Goal: Check status: Check status

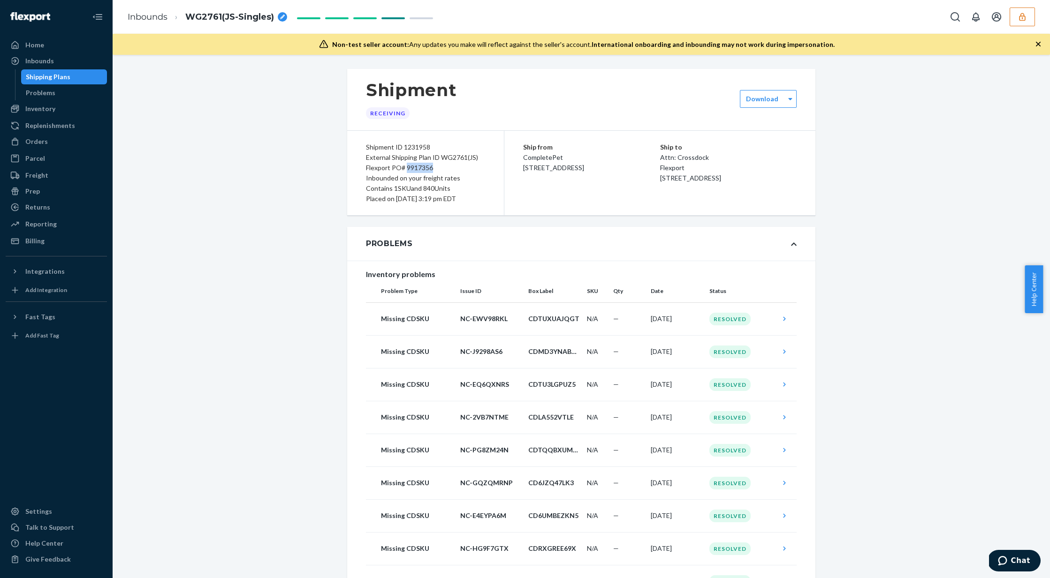
scroll to position [2509, 0]
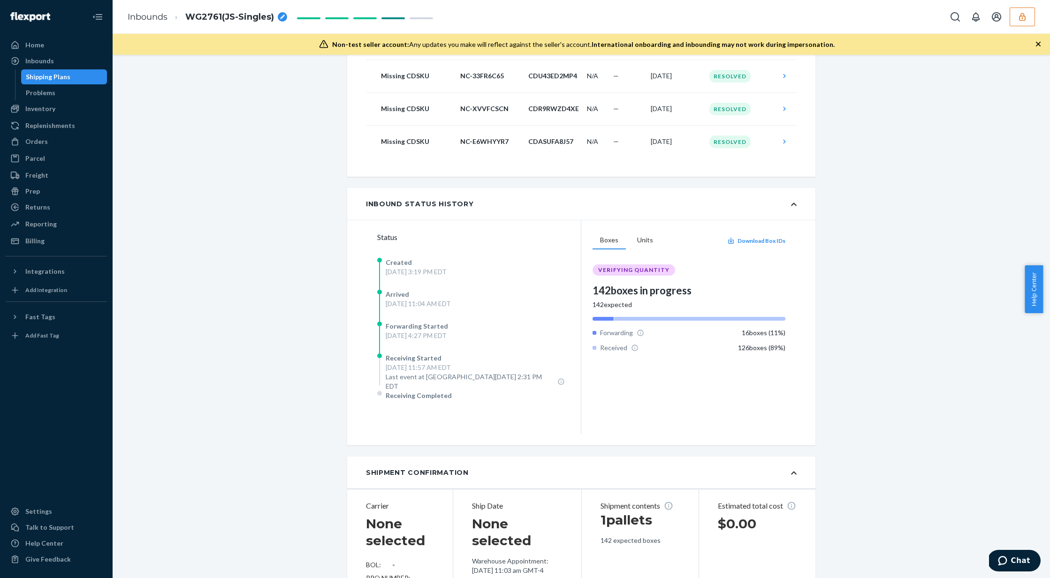
click at [1014, 16] on button "button" at bounding box center [1022, 17] width 25 height 19
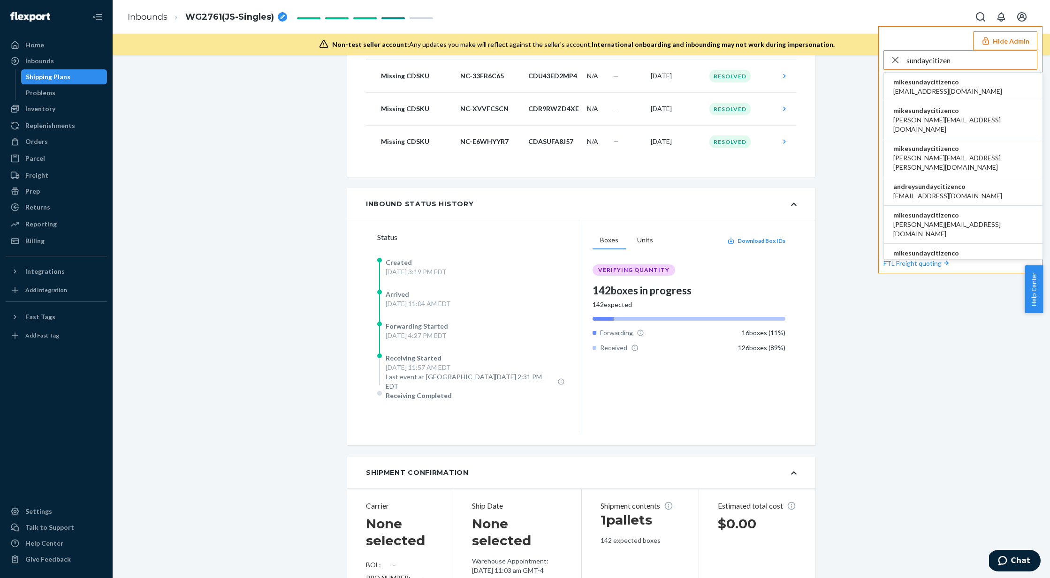
type input "sundaycitizen"
click at [935, 91] on span "accounts@ironhorsecredit.com" at bounding box center [947, 91] width 109 height 9
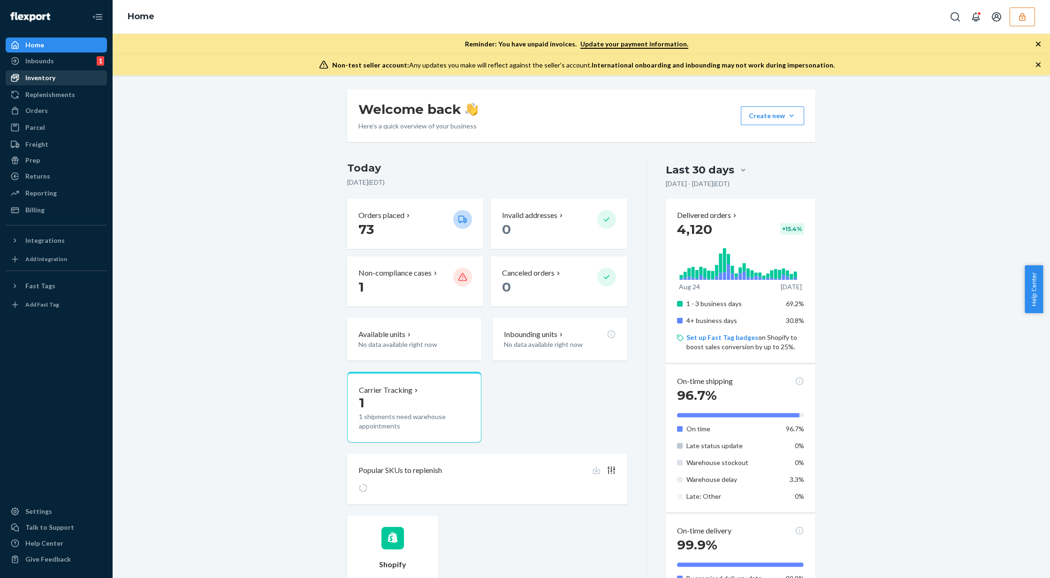
click at [54, 78] on div "Inventory" at bounding box center [56, 77] width 99 height 13
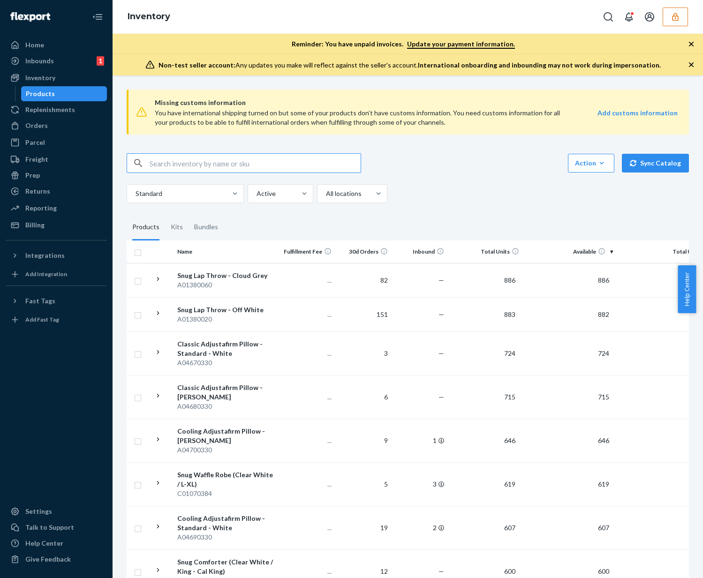
click at [321, 164] on input "text" at bounding box center [255, 163] width 211 height 19
type input "c01300330"
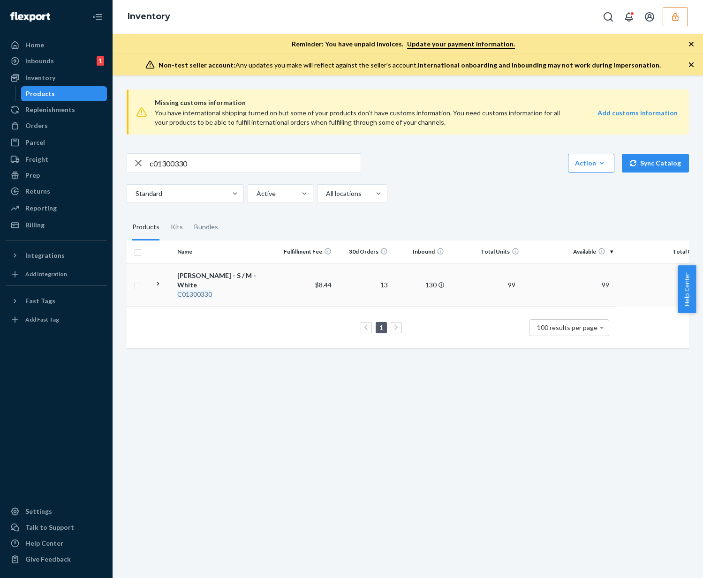
click at [417, 279] on td "130" at bounding box center [420, 285] width 56 height 44
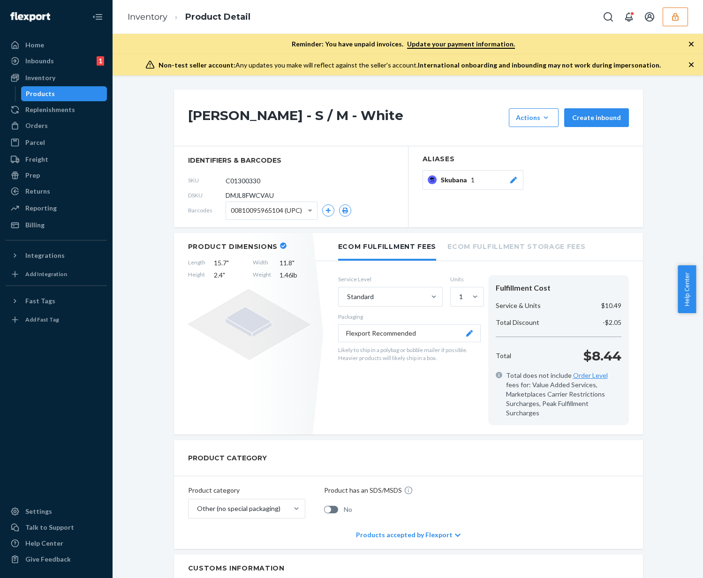
click at [296, 209] on span "00810095965104 (UPC)" at bounding box center [266, 211] width 71 height 16
